Goal: Information Seeking & Learning: Understand process/instructions

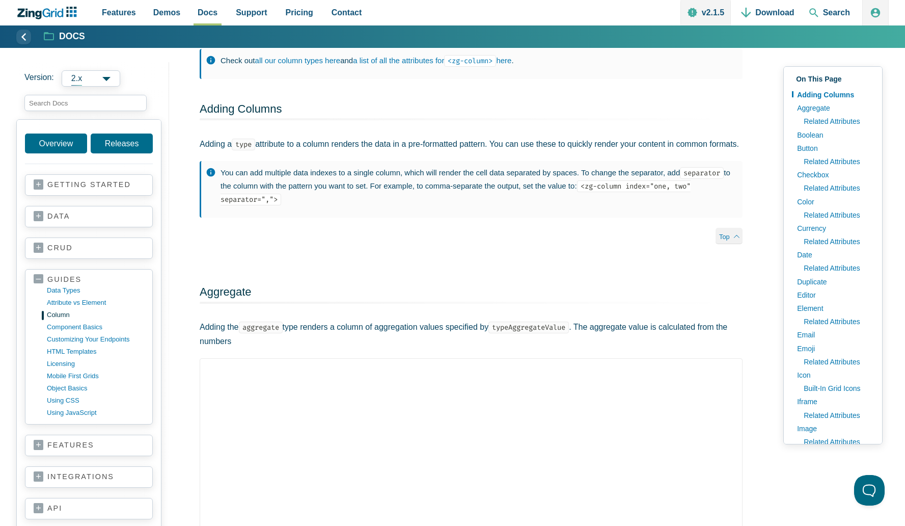
scroll to position [189, 0]
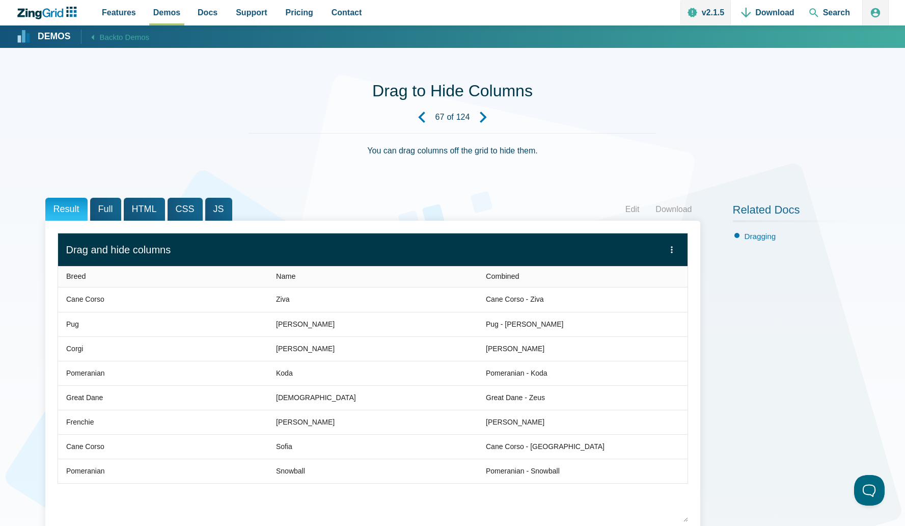
click at [141, 210] on span "HTML" at bounding box center [144, 209] width 41 height 23
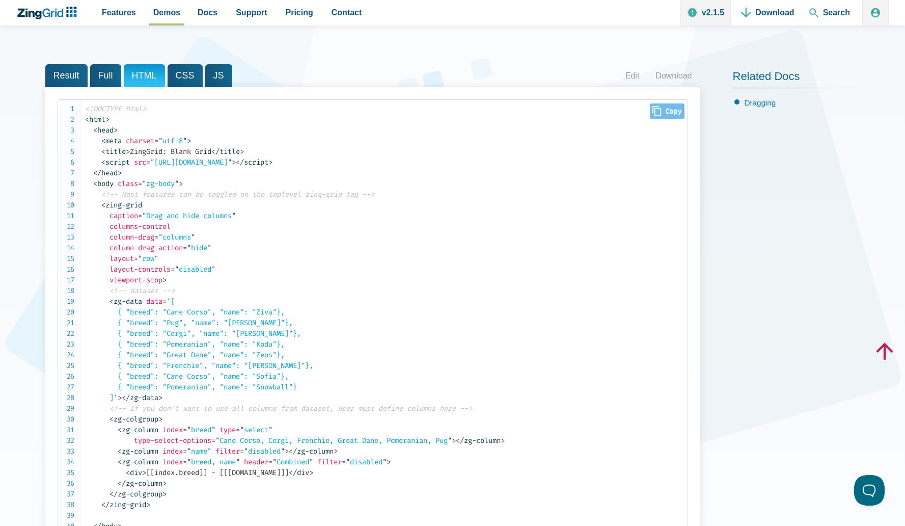
scroll to position [193, 0]
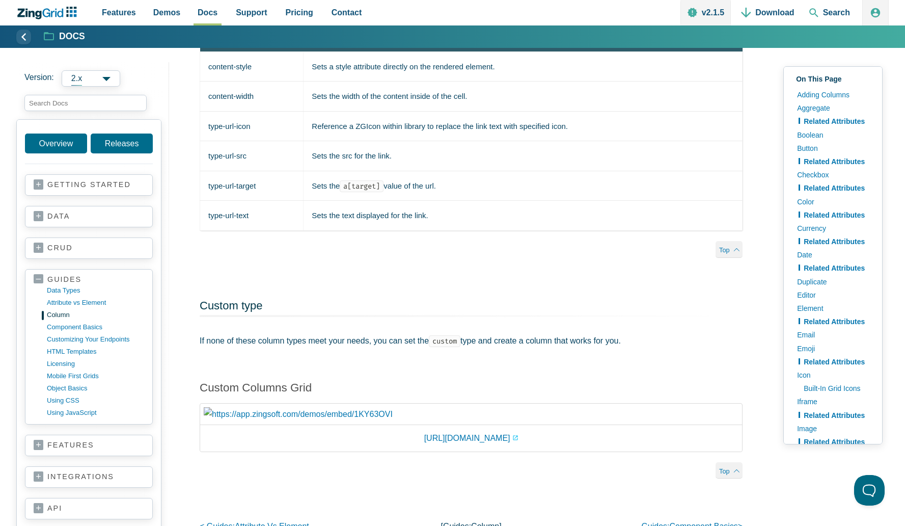
scroll to position [9699, 0]
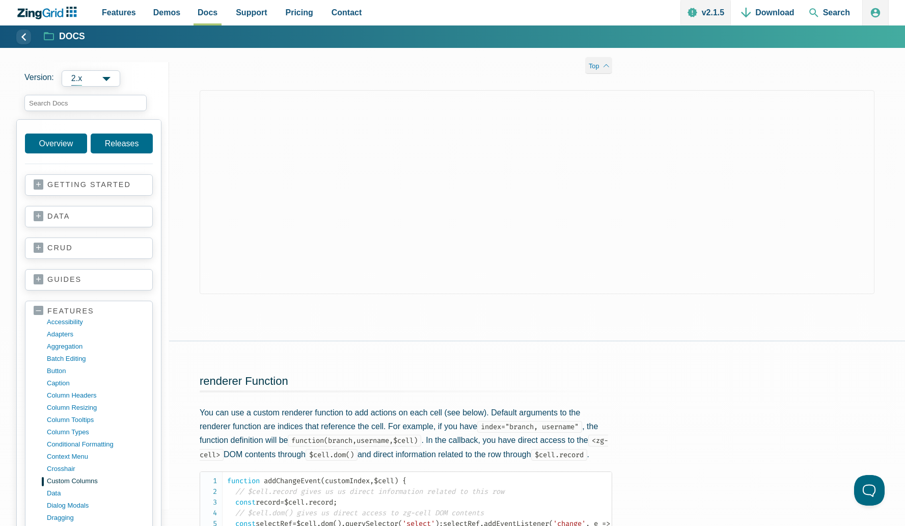
scroll to position [1659, 0]
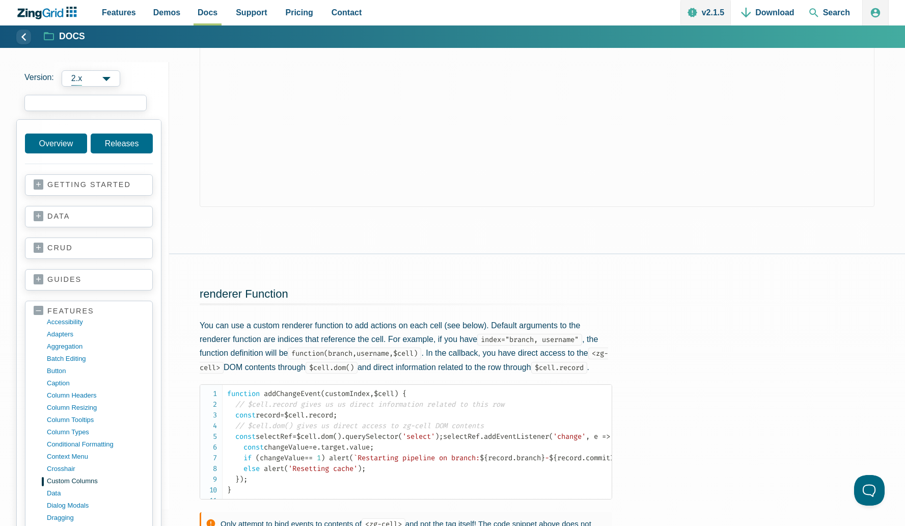
click at [100, 102] on input "search input" at bounding box center [85, 103] width 122 height 16
click at [81, 104] on input "hide column" at bounding box center [85, 103] width 122 height 16
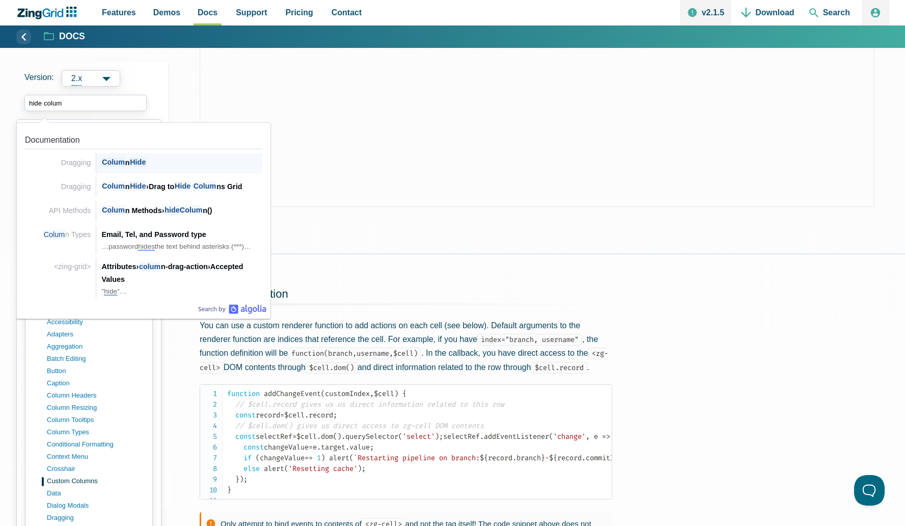
type input "hide column"
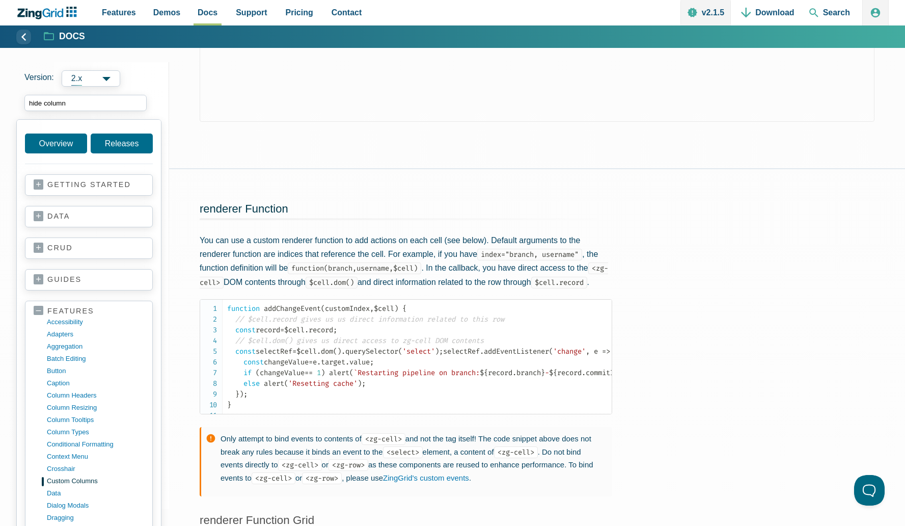
scroll to position [1755, 0]
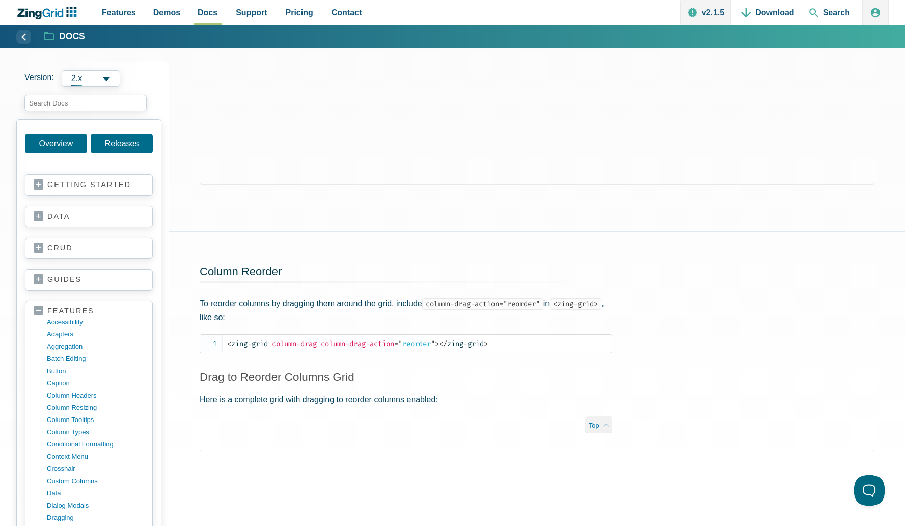
scroll to position [403, 0]
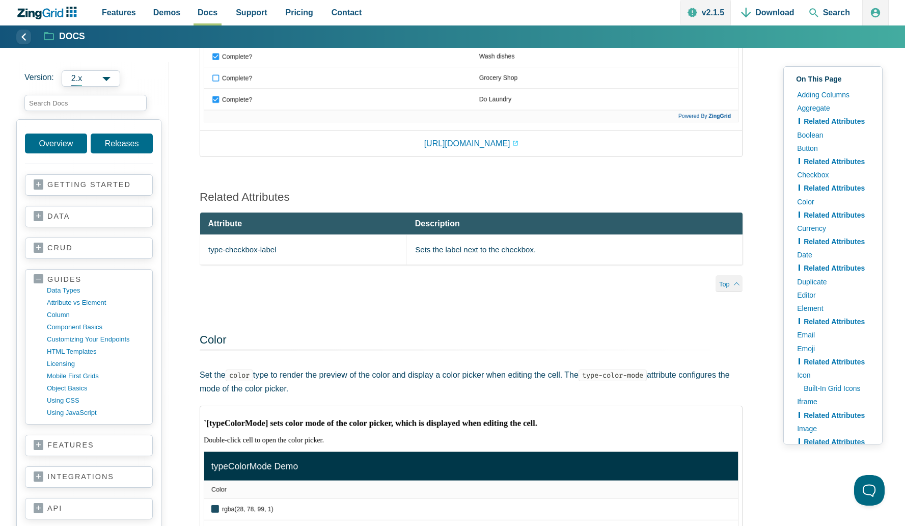
scroll to position [1954, 0]
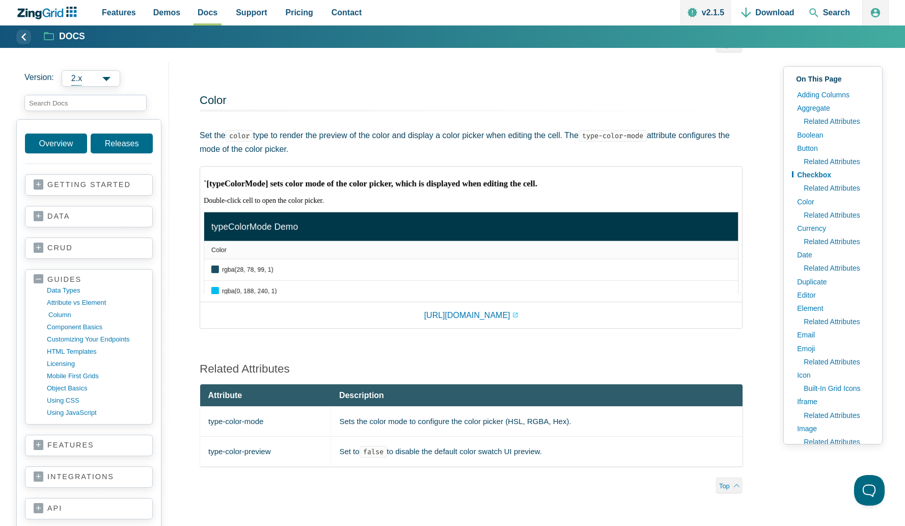
click at [66, 314] on link "column" at bounding box center [96, 315] width 97 height 12
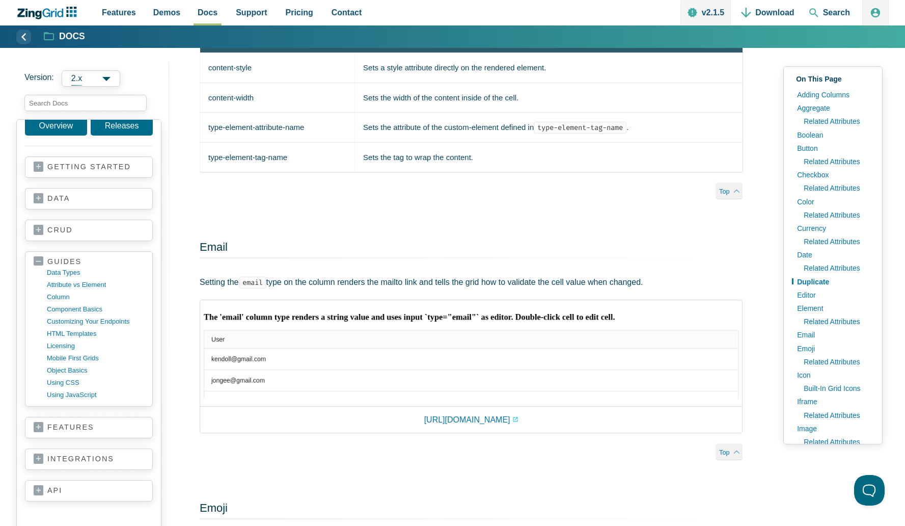
scroll to position [4416, 0]
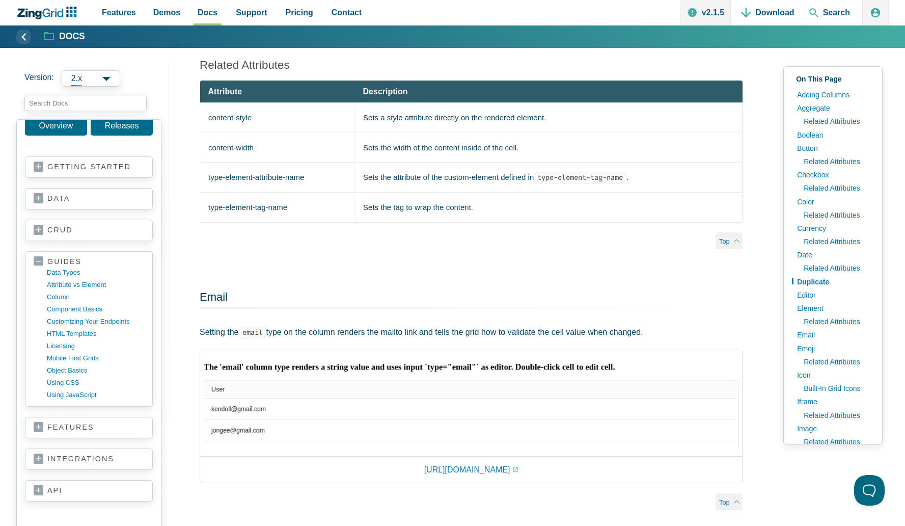
click at [224, 133] on td "content-style" at bounding box center [277, 118] width 155 height 30
copy tr "content-style"
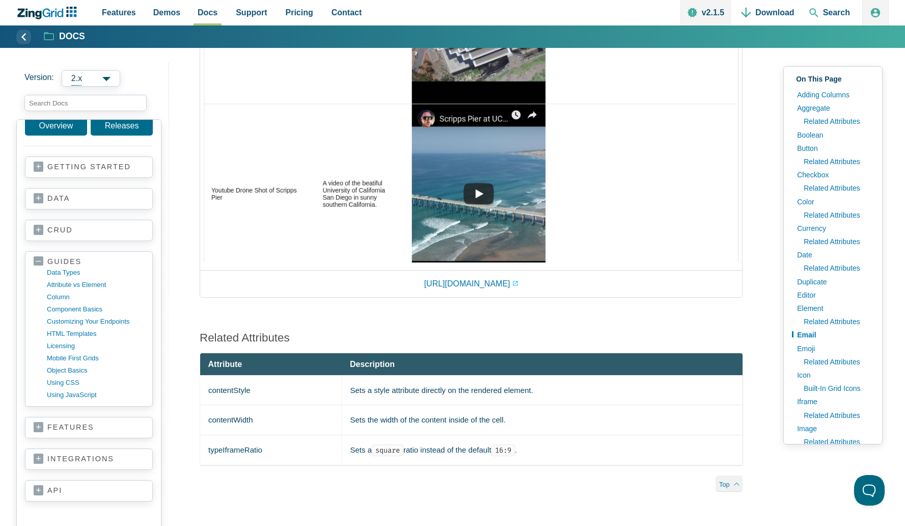
scroll to position [6312, 0]
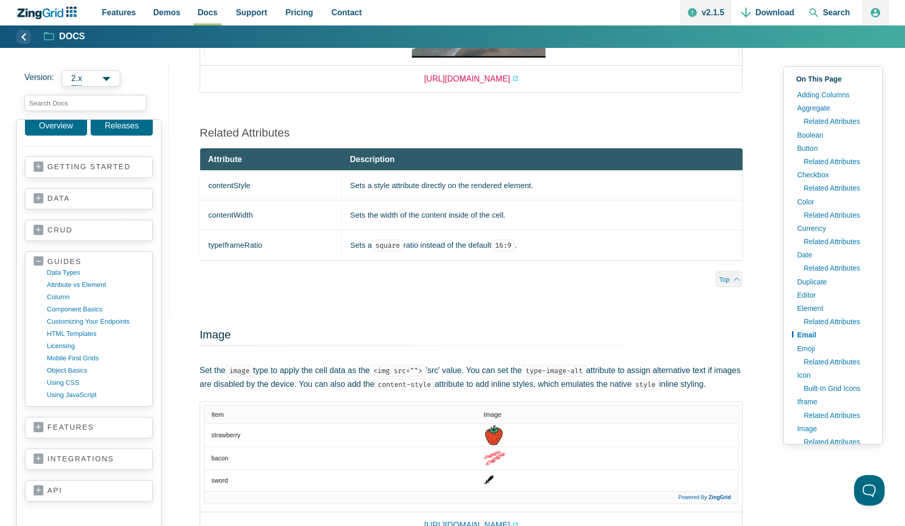
click at [465, 86] on link "https://app.zingsoft.com/demos/embed/SFOACED3" at bounding box center [471, 79] width 94 height 14
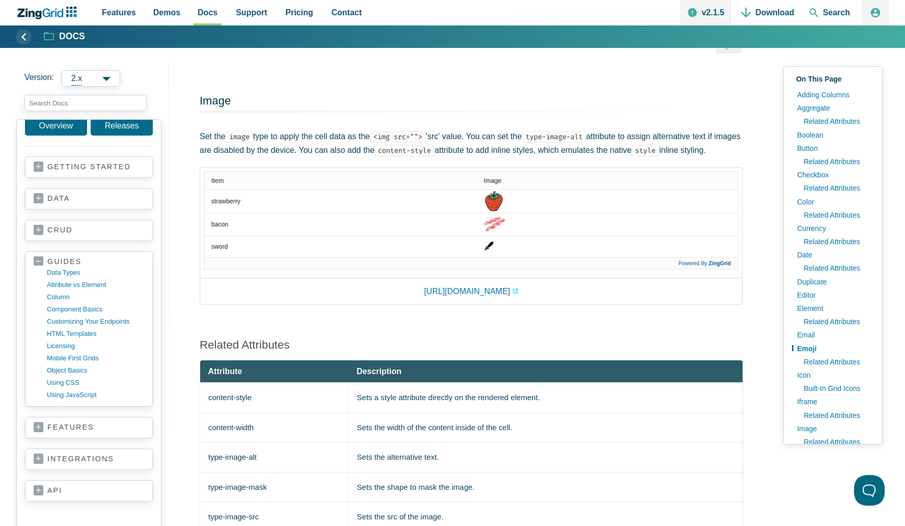
scroll to position [6271, 0]
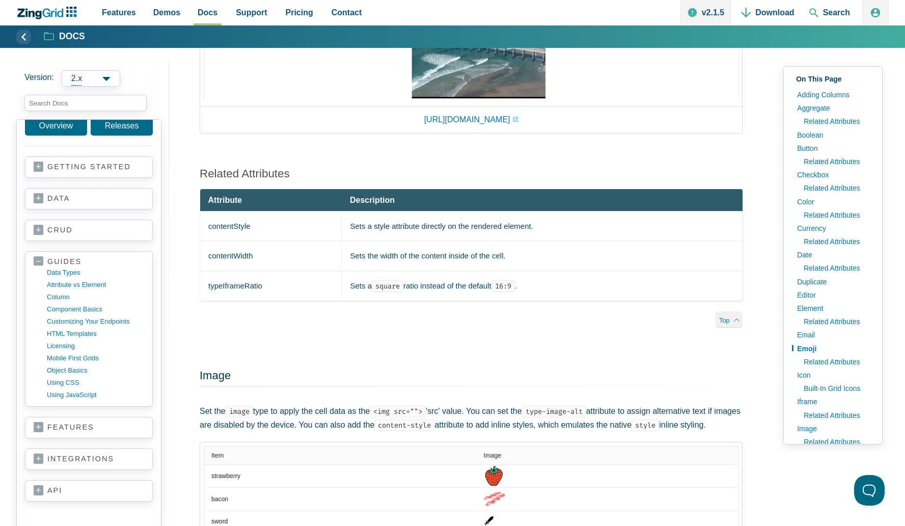
click at [238, 241] on td "contentStyle" at bounding box center [271, 226] width 142 height 30
copy tr "contentStyle"
click at [103, 104] on input "search input" at bounding box center [85, 103] width 122 height 16
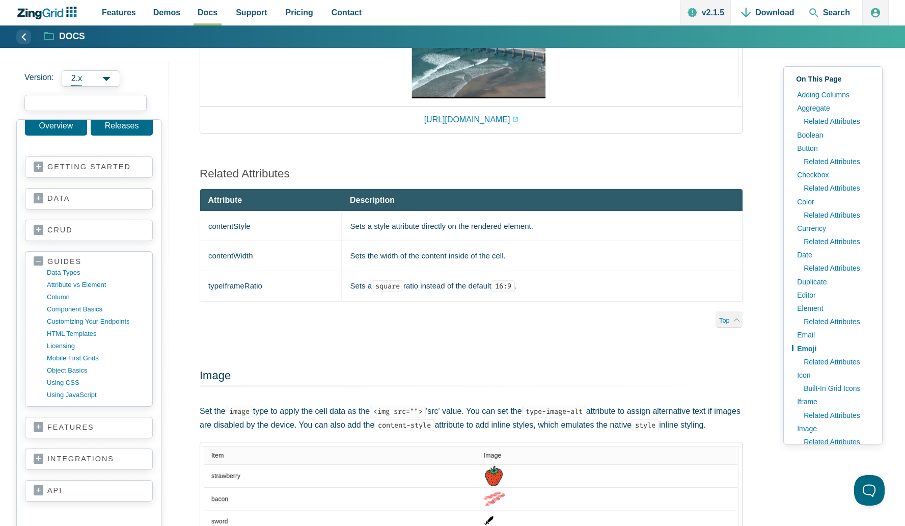
paste input "contentStyle"
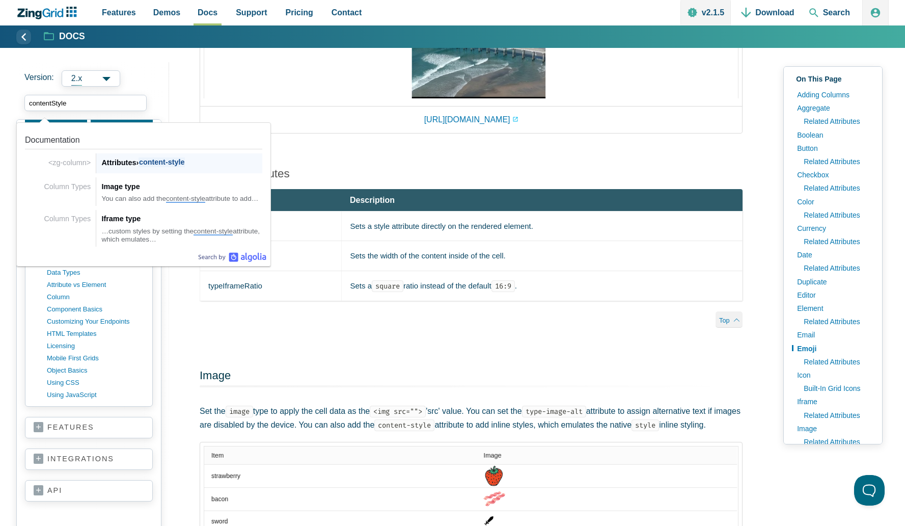
click at [115, 158] on div "Attributes › content-style" at bounding box center [181, 162] width 161 height 12
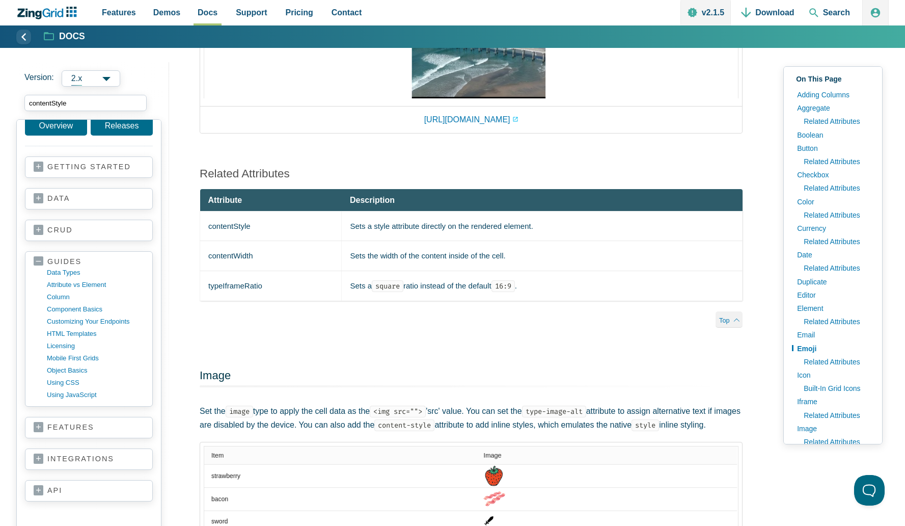
click at [101, 103] on input "contentStyle" at bounding box center [85, 103] width 122 height 16
click at [99, 105] on input "contentStyle" at bounding box center [85, 103] width 122 height 16
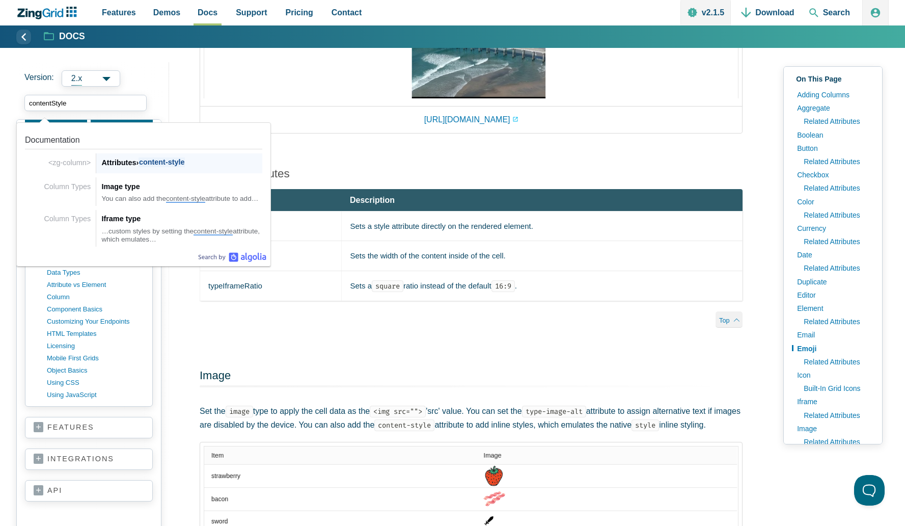
click at [172, 165] on span "content-style" at bounding box center [162, 162] width 46 height 10
type input "contentStyle"
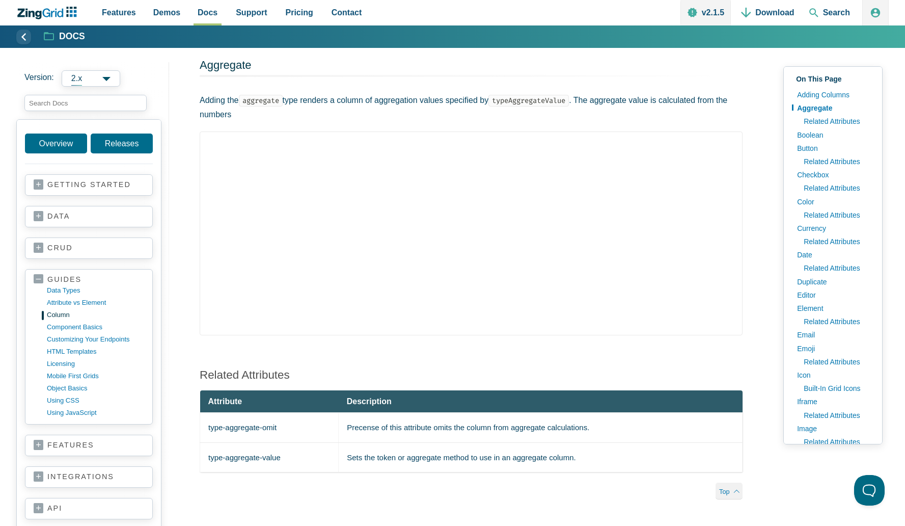
scroll to position [421, 0]
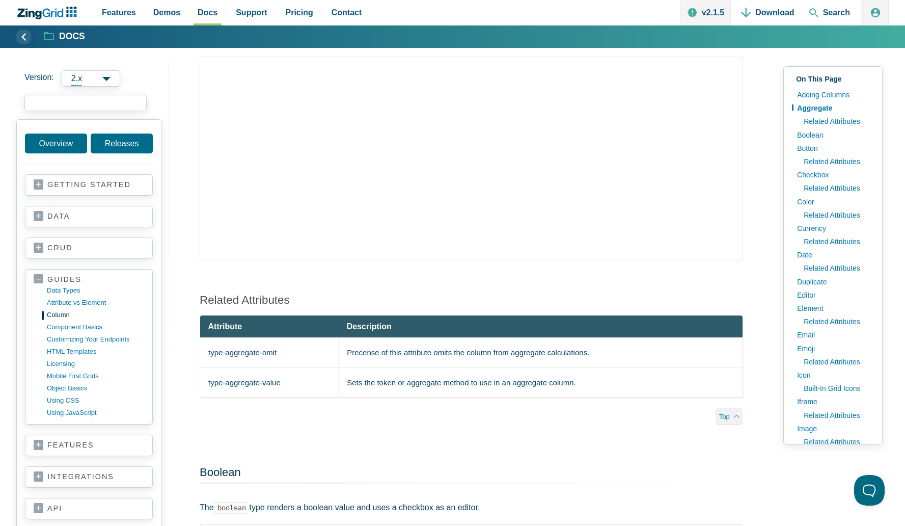
click at [113, 100] on input "search input" at bounding box center [85, 103] width 122 height 16
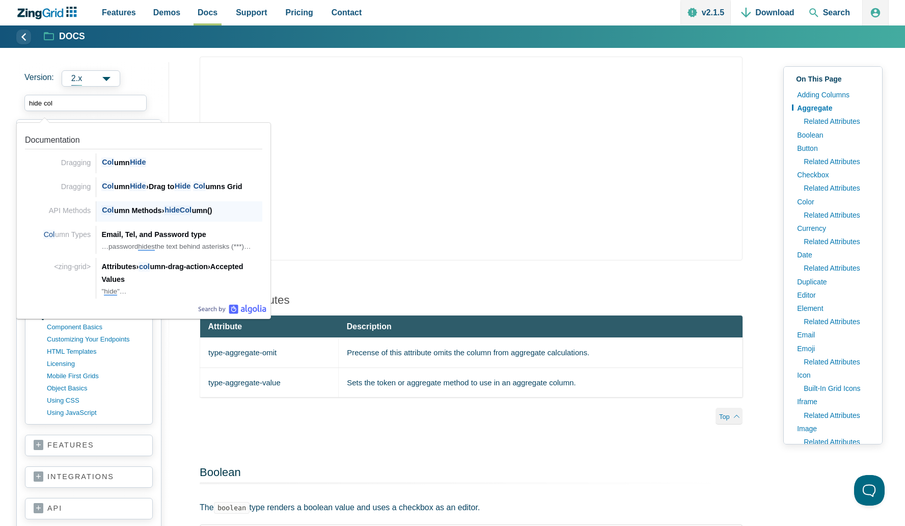
click at [125, 208] on div "Col umn Methods › hideCol umn()" at bounding box center [181, 210] width 161 height 12
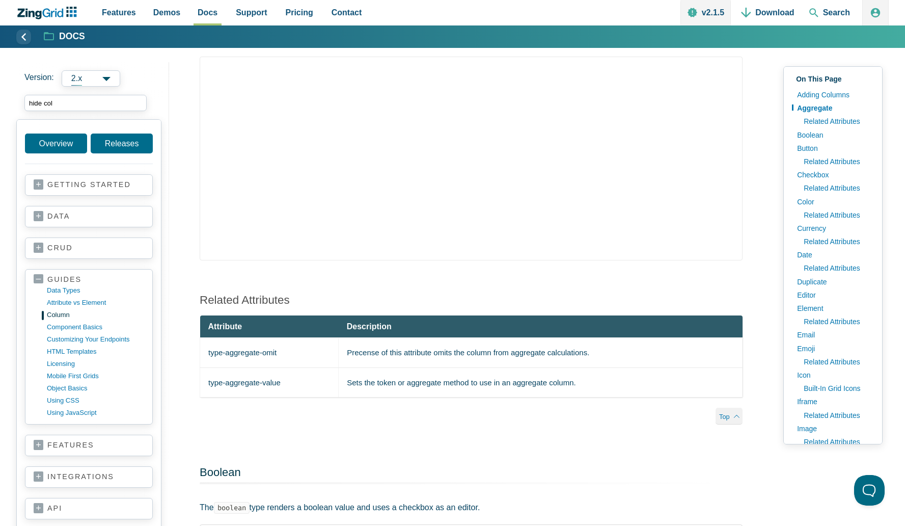
type input "hide col"
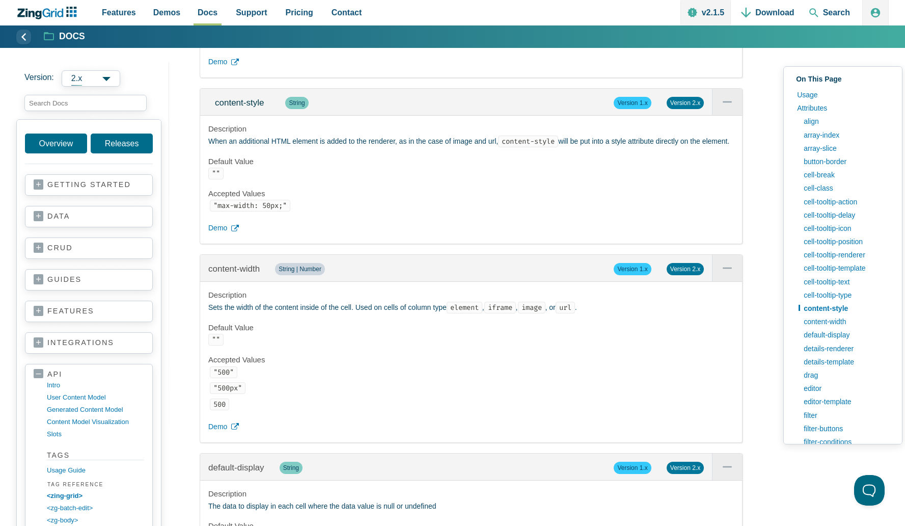
scroll to position [3721, 0]
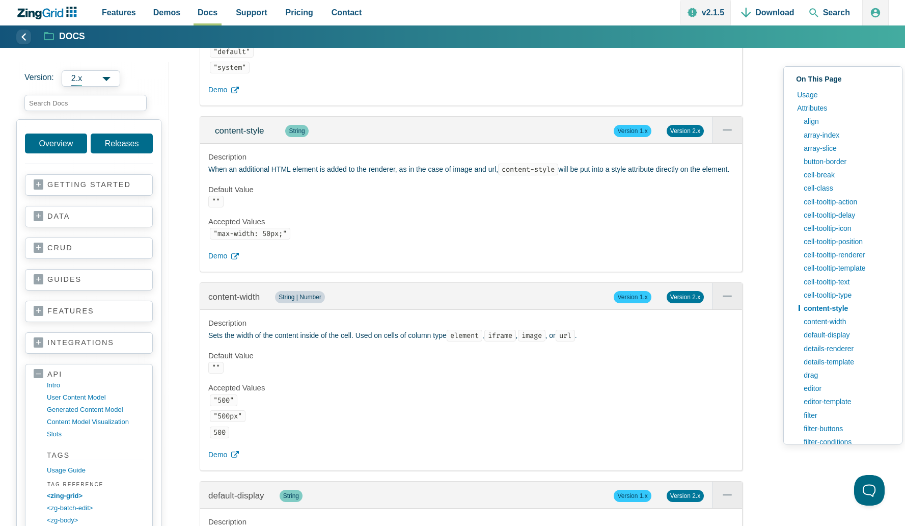
click at [697, 137] on span "Version 2.x" at bounding box center [685, 131] width 37 height 12
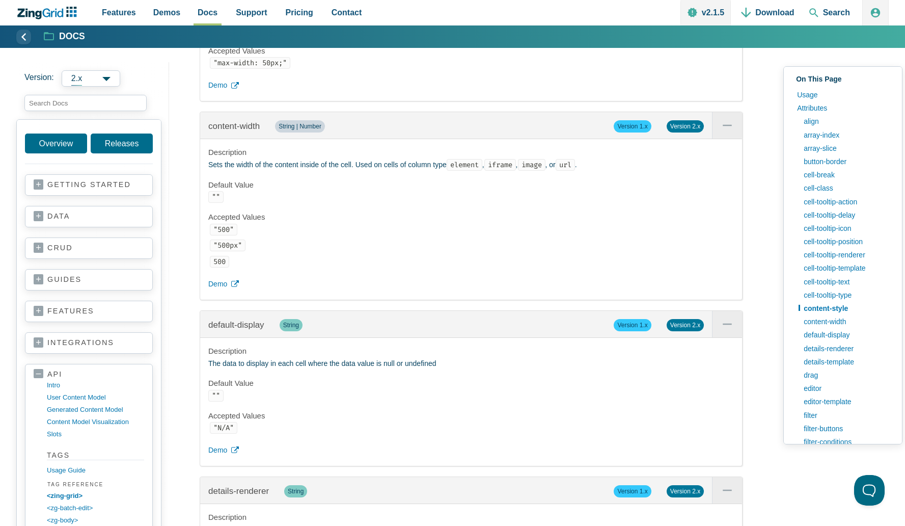
scroll to position [3907, 0]
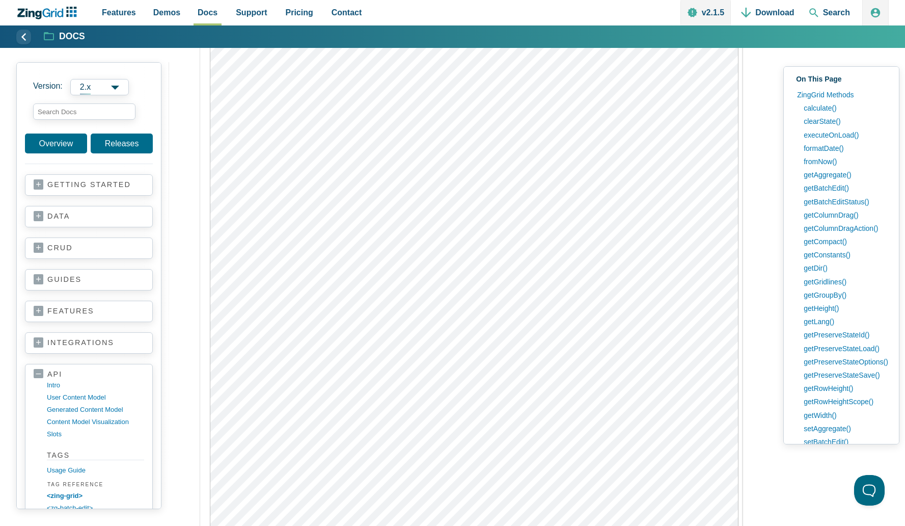
scroll to position [14144, 0]
